Goal: Find specific page/section: Find specific page/section

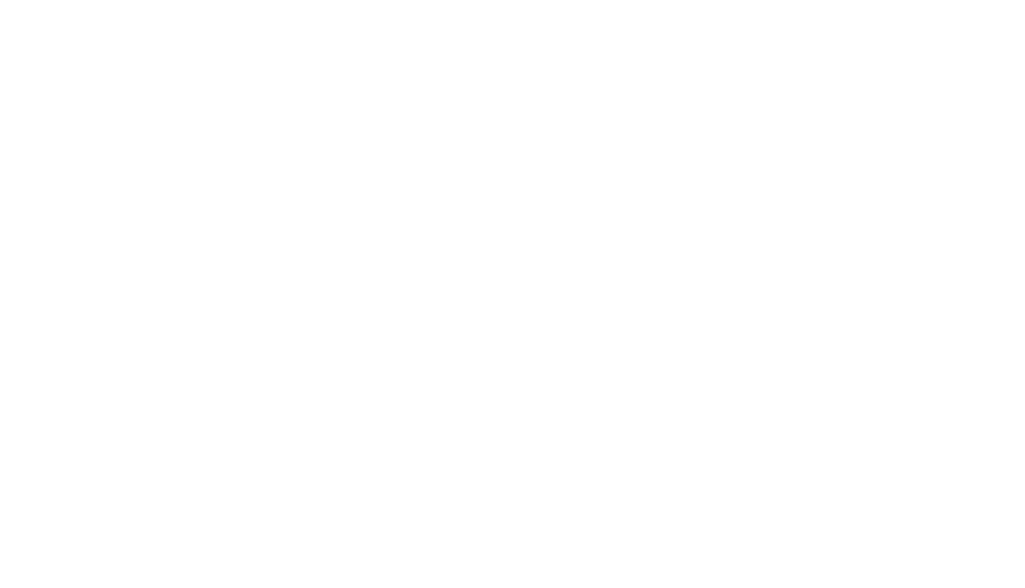
click at [47, 64] on body at bounding box center [512, 294] width 1025 height 588
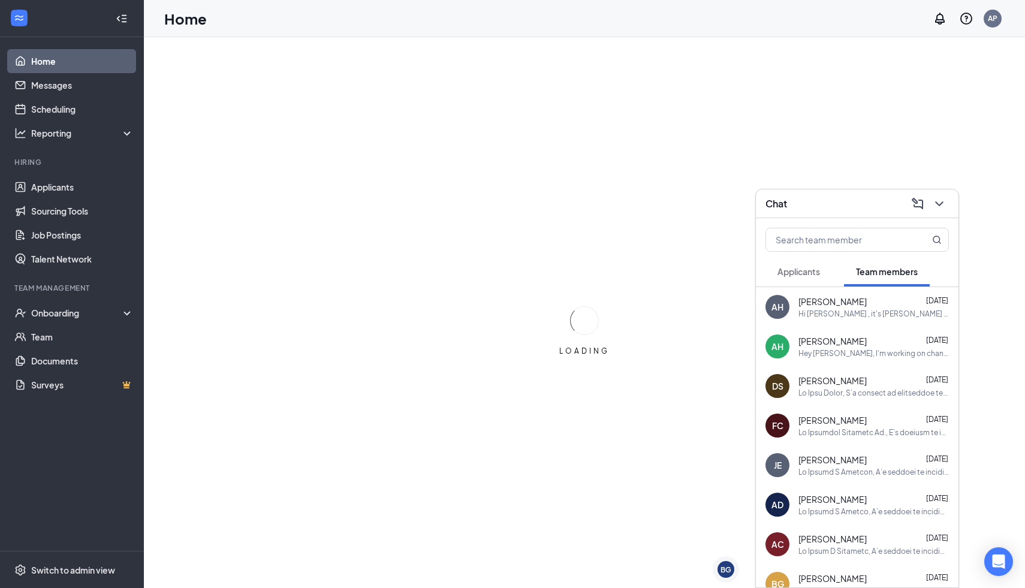
click at [47, 64] on link "Home" at bounding box center [82, 61] width 102 height 24
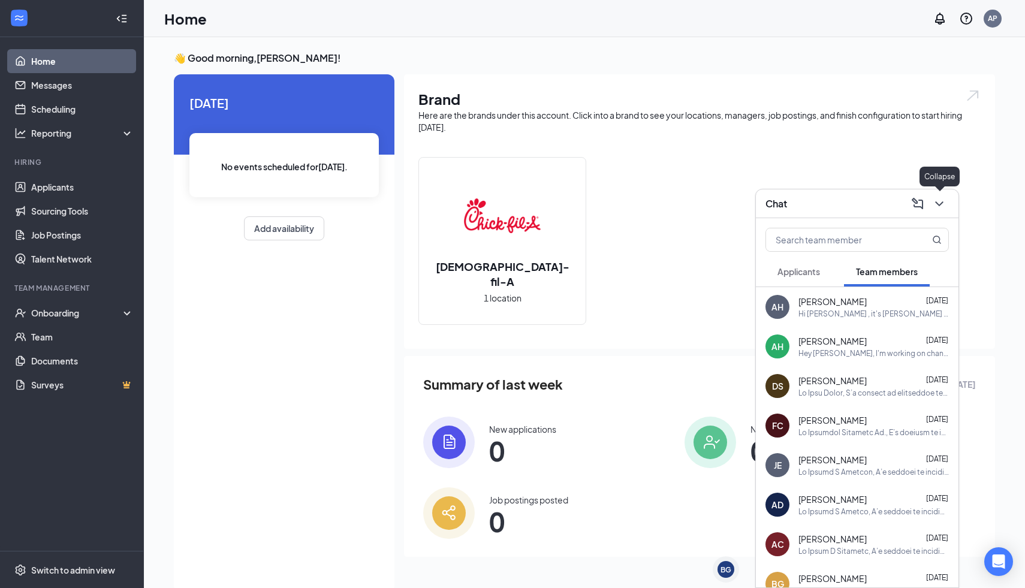
click at [941, 207] on icon "ChevronDown" at bounding box center [939, 204] width 14 height 14
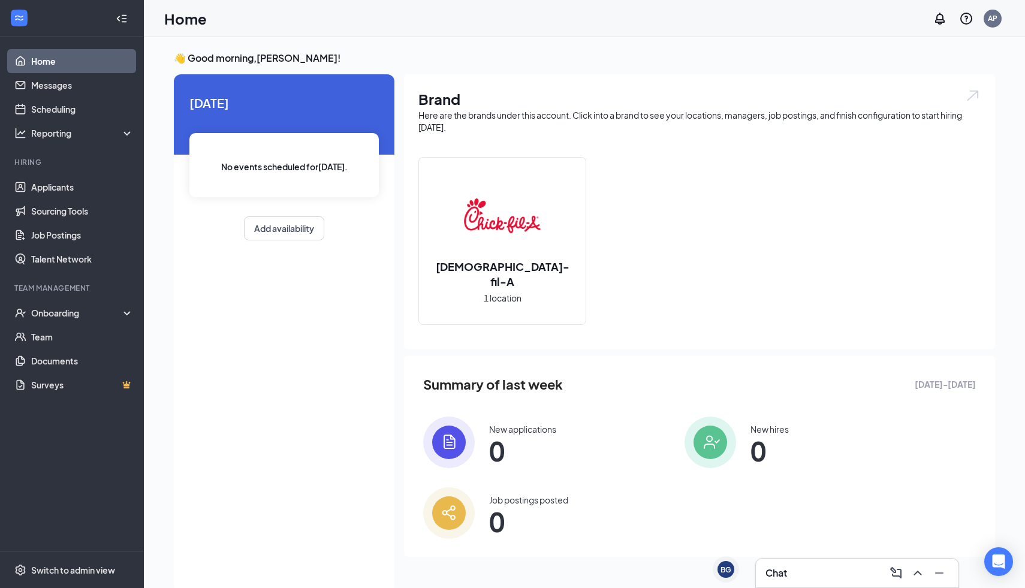
click at [511, 277] on h2 "[DEMOGRAPHIC_DATA]-fil-A" at bounding box center [502, 274] width 167 height 30
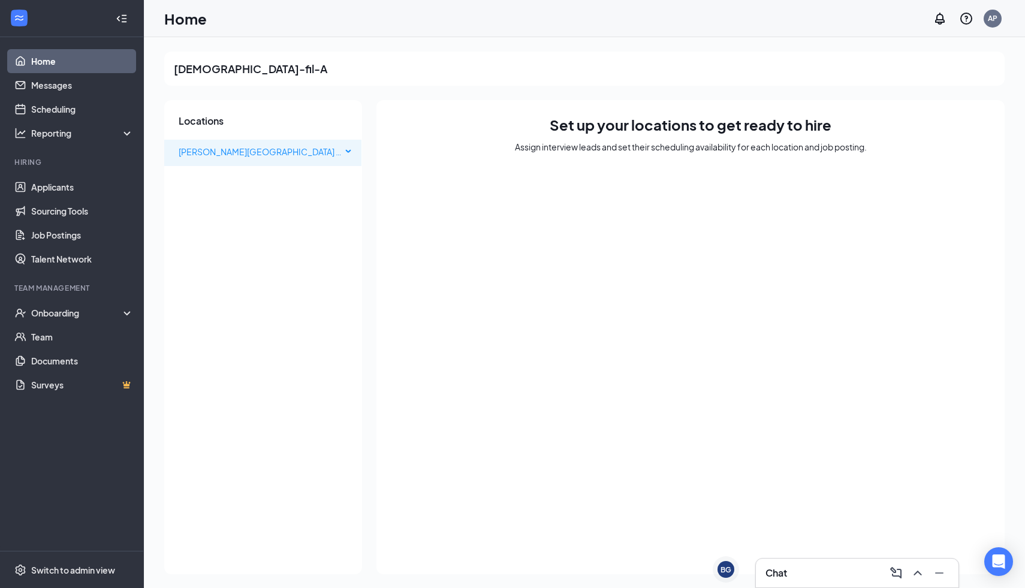
click at [265, 152] on span "[PERSON_NAME][GEOGRAPHIC_DATA] (Inside)" at bounding box center [272, 151] width 186 height 11
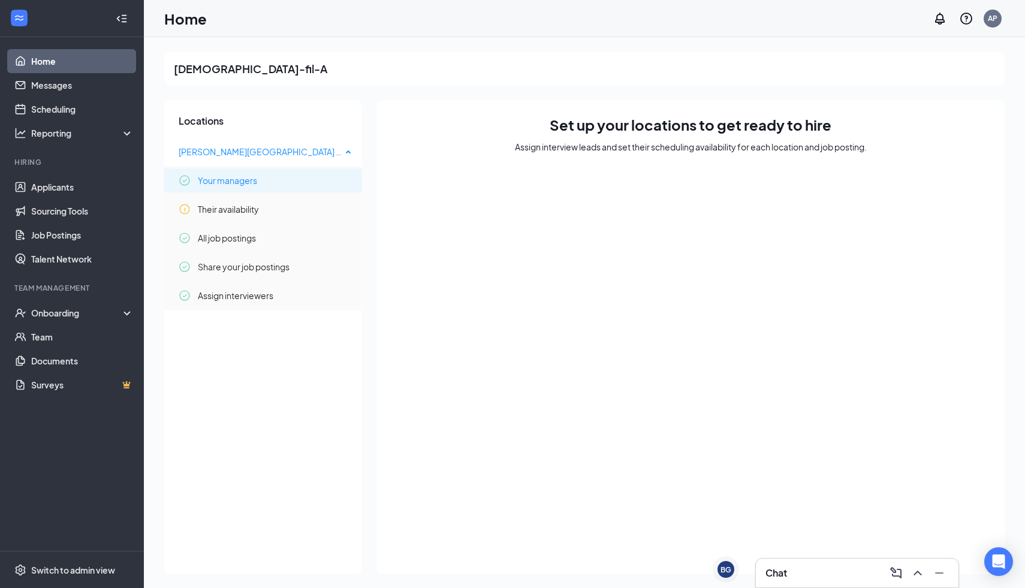
click at [339, 152] on span "[PERSON_NAME][GEOGRAPHIC_DATA] (Inside)" at bounding box center [260, 152] width 163 height 24
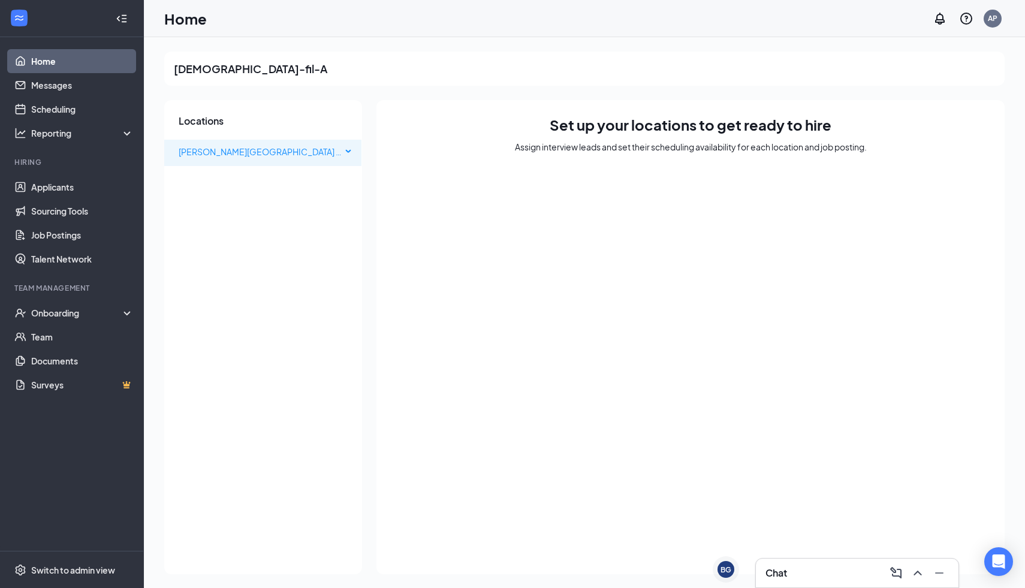
click at [339, 152] on span "[PERSON_NAME][GEOGRAPHIC_DATA] (Inside)" at bounding box center [260, 152] width 163 height 24
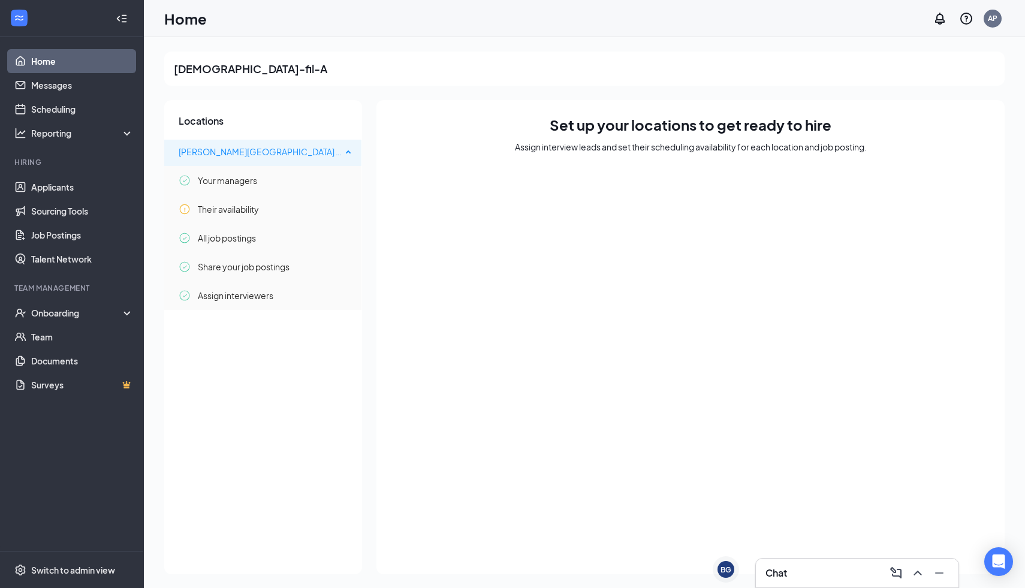
click at [339, 152] on span "[PERSON_NAME][GEOGRAPHIC_DATA] (Inside)" at bounding box center [260, 152] width 163 height 24
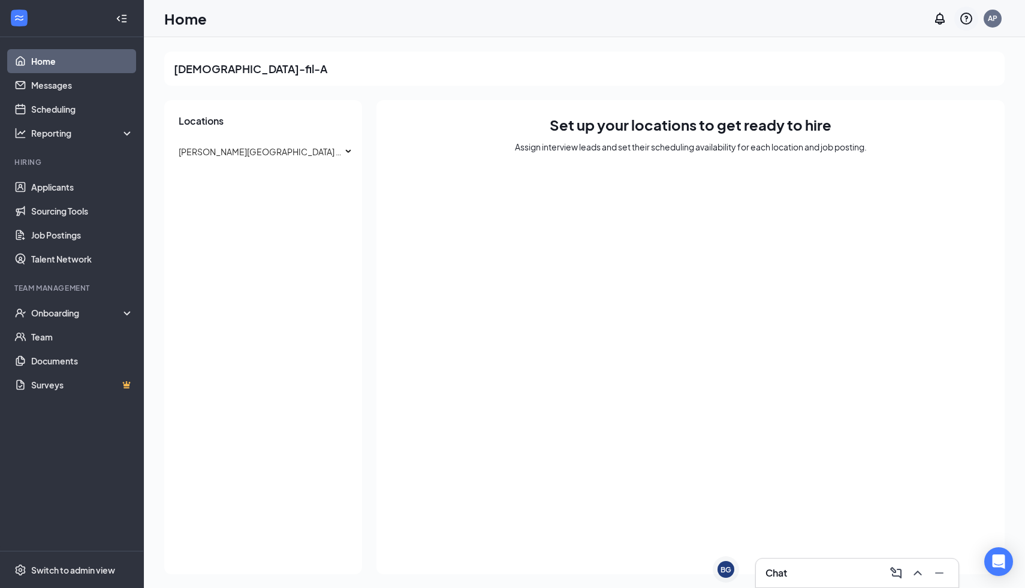
click at [970, 16] on icon "QuestionInfo" at bounding box center [966, 18] width 14 height 14
click at [73, 570] on div "Switch to admin view" at bounding box center [73, 570] width 84 height 12
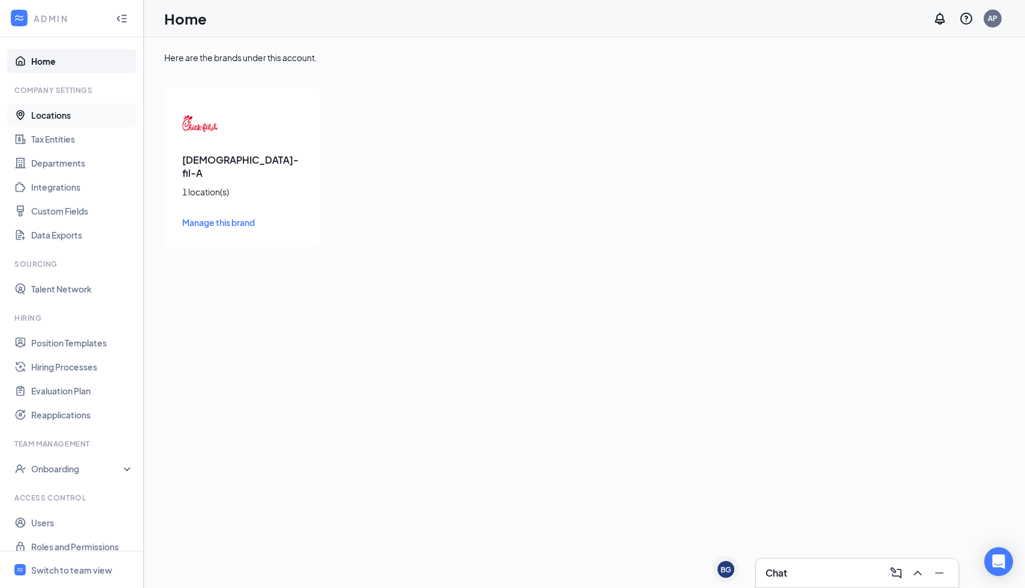
click at [72, 111] on link "Locations" at bounding box center [82, 115] width 102 height 24
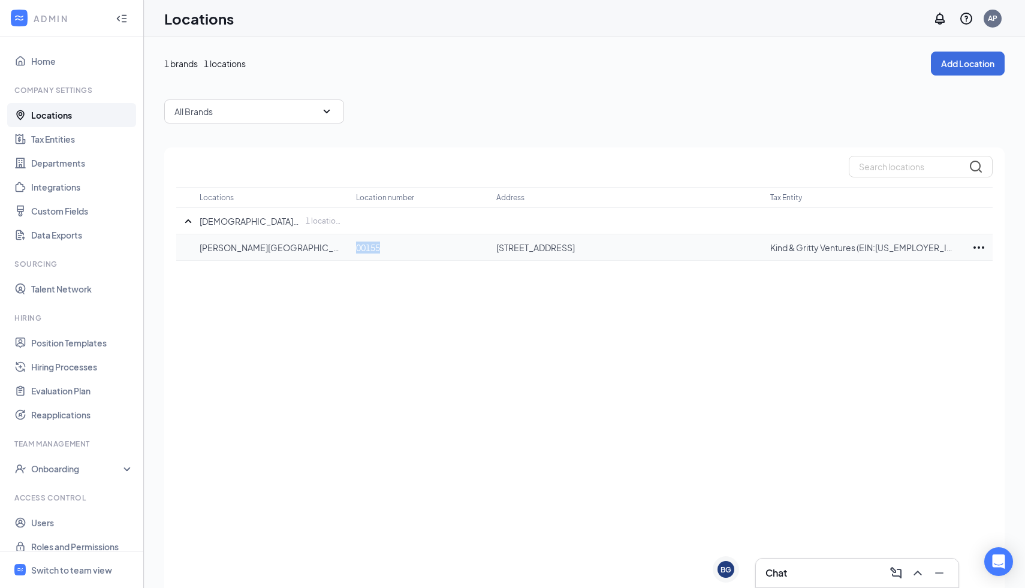
drag, startPoint x: 381, startPoint y: 248, endPoint x: 350, endPoint y: 249, distance: 31.2
click at [350, 249] on tr "[PERSON_NAME][GEOGRAPHIC_DATA] (Inside) 00155 [STREET_ADDRESS] Kind & Gritty Ve…" at bounding box center [584, 247] width 816 height 26
copy tr "00155"
